Goal: Task Accomplishment & Management: Complete application form

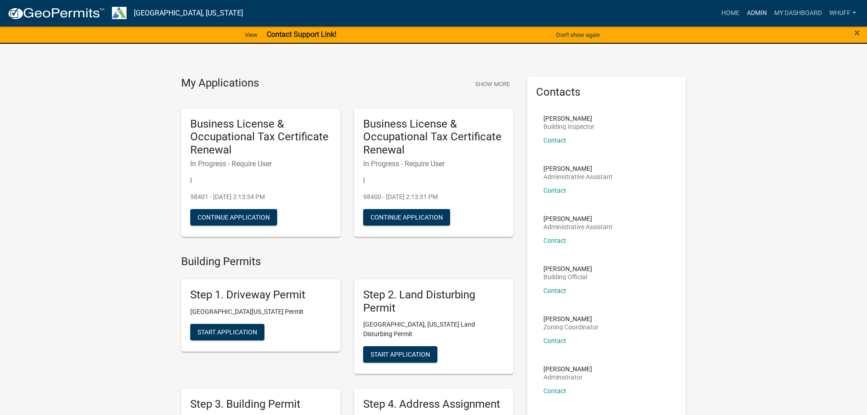
click at [760, 15] on link "Admin" at bounding box center [756, 13] width 27 height 17
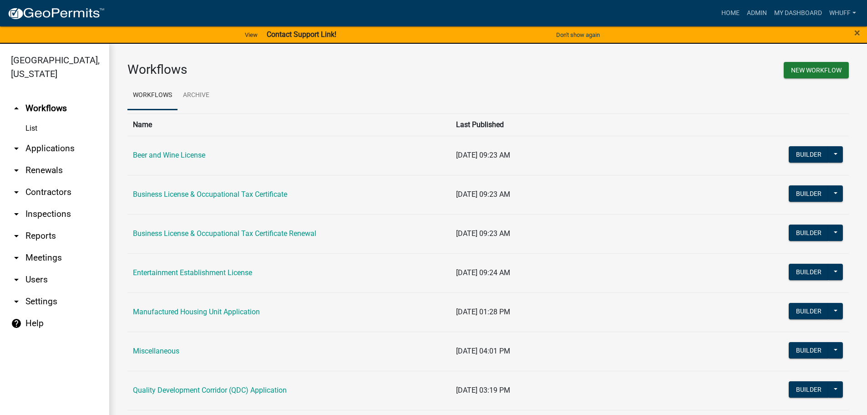
click at [56, 137] on link "arrow_drop_down Applications" at bounding box center [54, 148] width 109 height 22
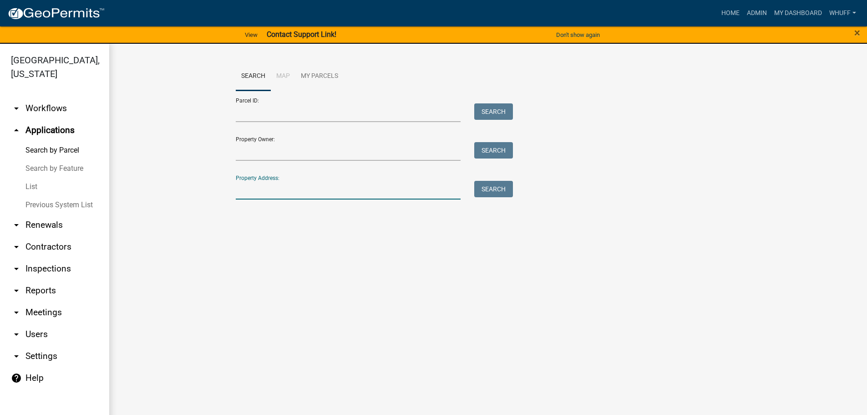
click at [323, 182] on input "Property Address:" at bounding box center [348, 190] width 225 height 19
type input "796 Glass Bridge"
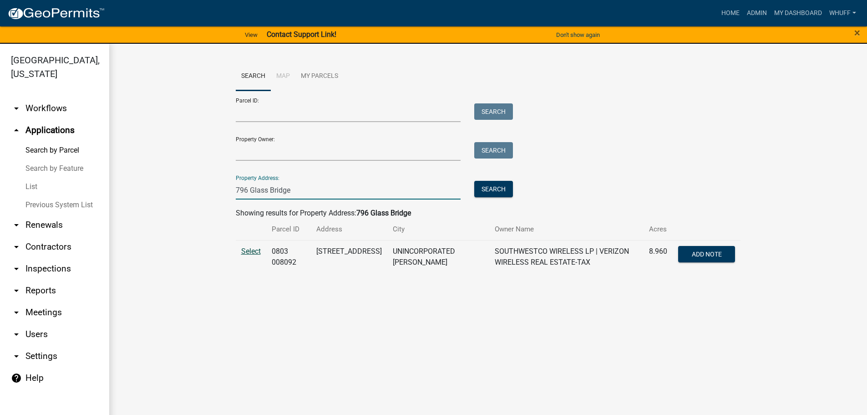
click at [257, 249] on span "Select" at bounding box center [251, 251] width 20 height 9
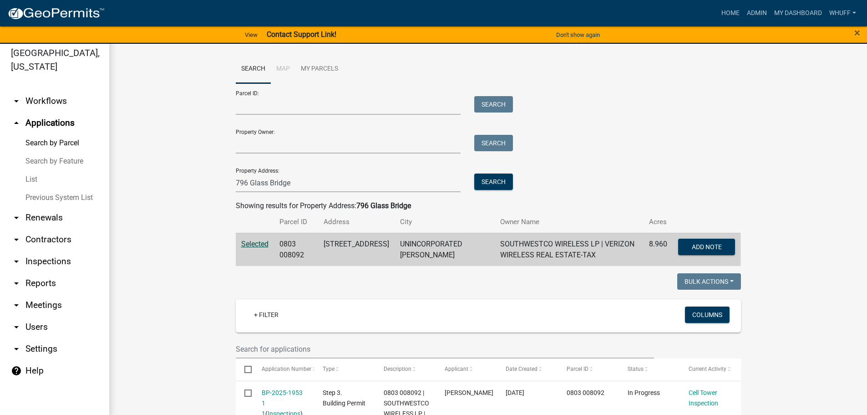
scroll to position [11, 0]
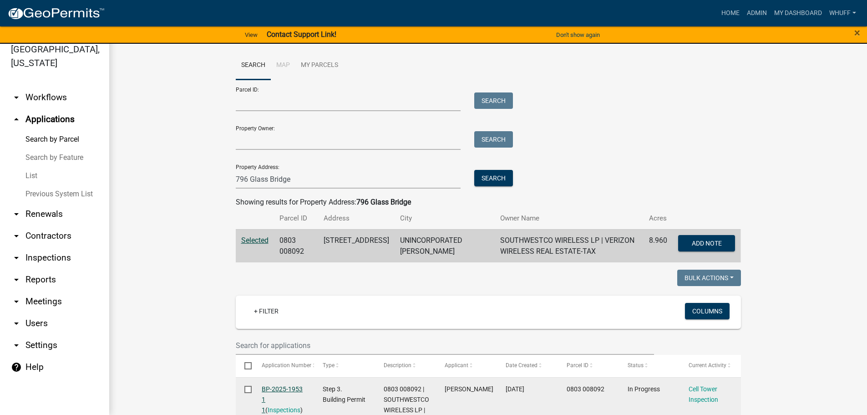
click at [288, 389] on link "BP-2025-1953 1 1" at bounding box center [282, 399] width 41 height 28
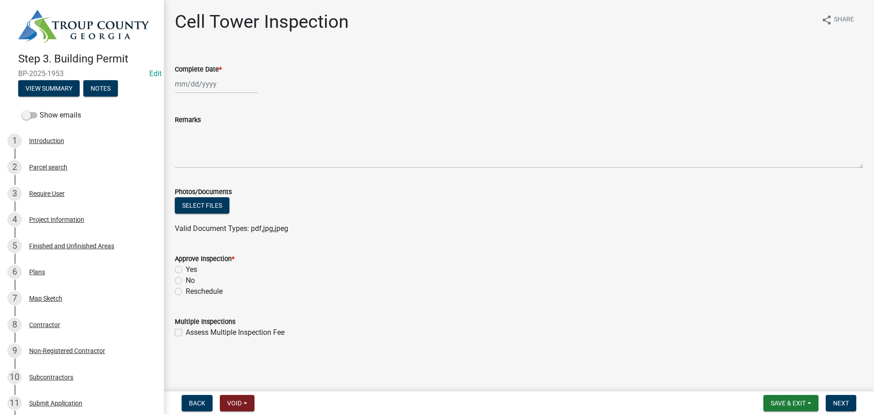
select select "9"
select select "2025"
click at [201, 87] on div "[PERSON_NAME] Feb Mar Apr [PERSON_NAME][DATE] Oct Nov [DATE] 1526 1527 1528 152…" at bounding box center [216, 84] width 83 height 19
click at [229, 166] on div "18" at bounding box center [227, 161] width 15 height 15
type input "[DATE]"
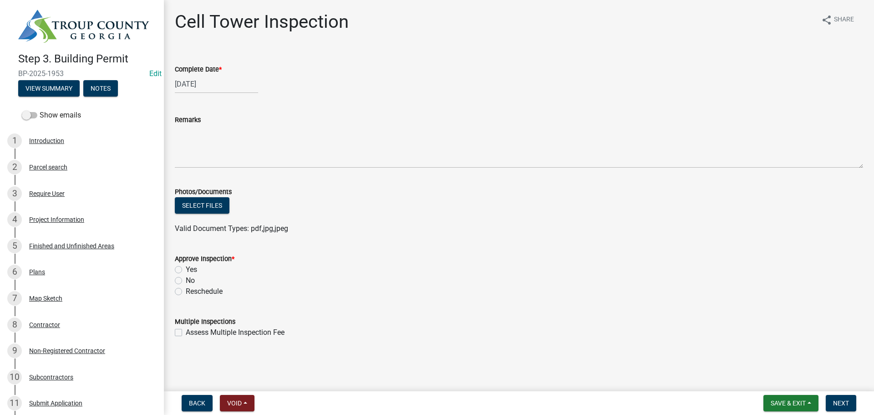
click at [187, 268] on label "Yes" at bounding box center [191, 269] width 11 height 11
click at [187, 268] on input "Yes" at bounding box center [189, 267] width 6 height 6
radio input "true"
drag, startPoint x: 446, startPoint y: 299, endPoint x: 715, endPoint y: 332, distance: 271.0
click at [489, 299] on wm-data-entity-input "Approve Inspection * Yes No Reschedule" at bounding box center [519, 273] width 688 height 63
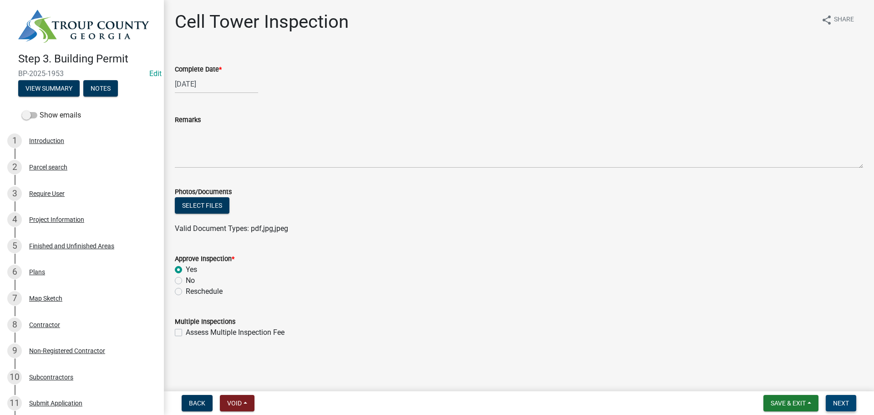
click at [848, 405] on span "Next" at bounding box center [841, 402] width 16 height 7
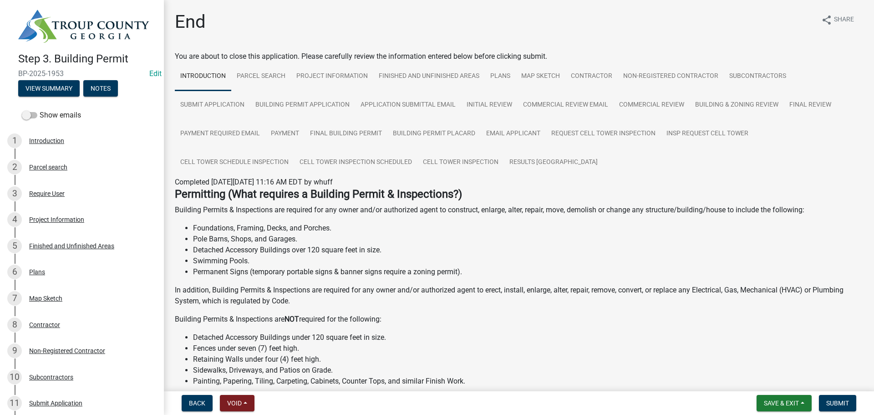
click at [743, 315] on p "Building Permits & Inspections are NOT required for the following:" at bounding box center [519, 319] width 688 height 11
click at [842, 401] on span "Submit" at bounding box center [837, 402] width 23 height 7
